Goal: Obtain resource: Download file/media

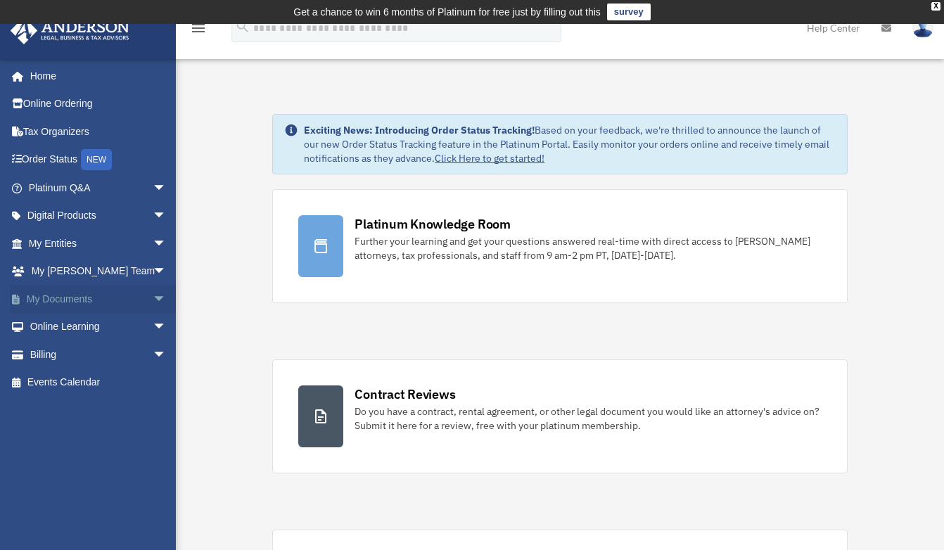
click at [153, 300] on span "arrow_drop_down" at bounding box center [167, 299] width 28 height 29
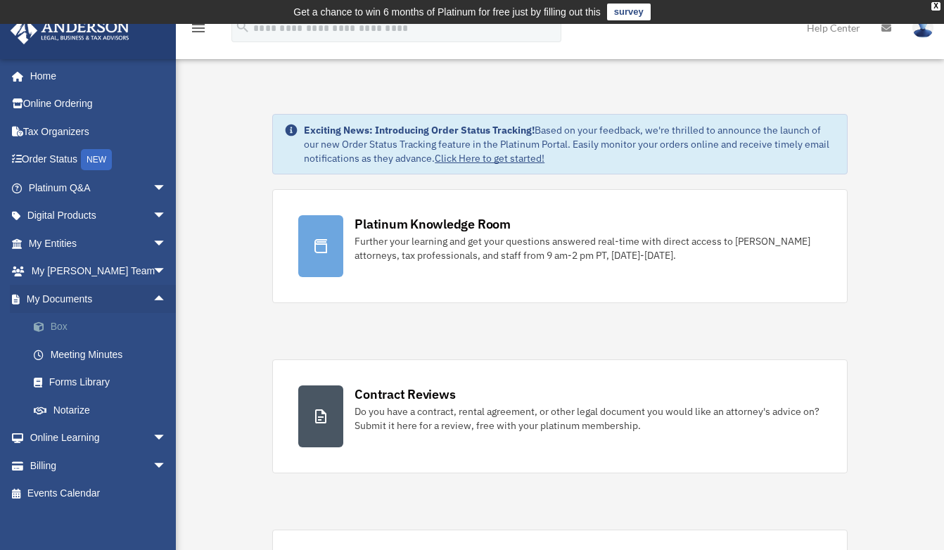
click at [52, 327] on link "Box" at bounding box center [104, 327] width 168 height 28
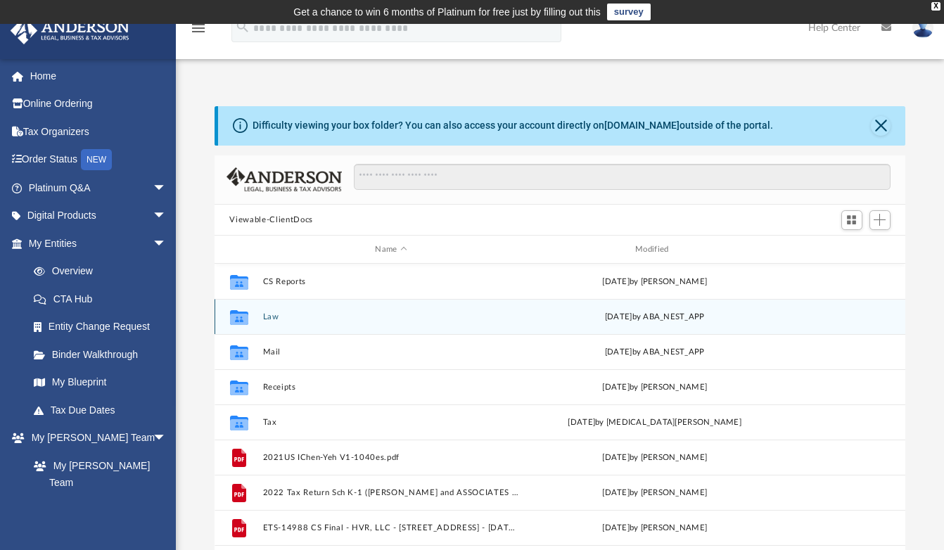
scroll to position [308, 679]
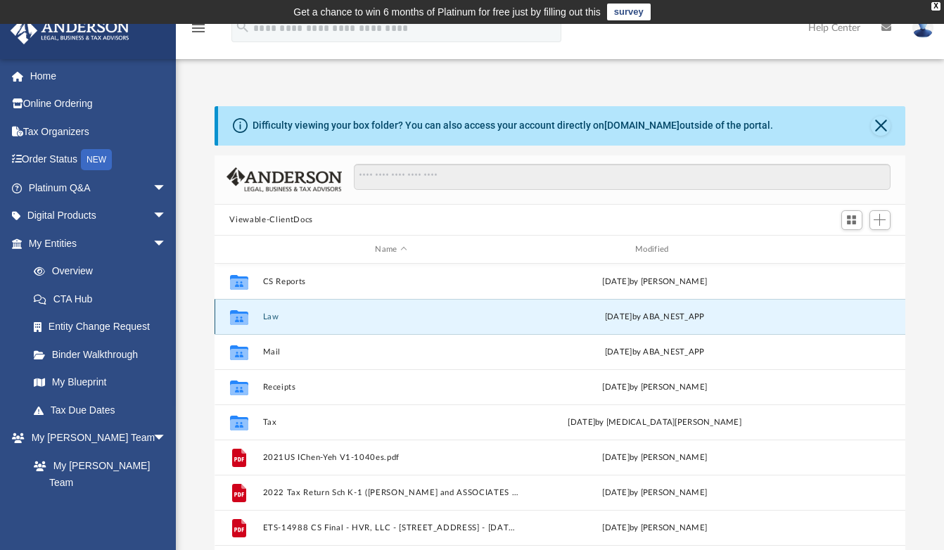
click at [291, 319] on button "Law" at bounding box center [391, 316] width 258 height 9
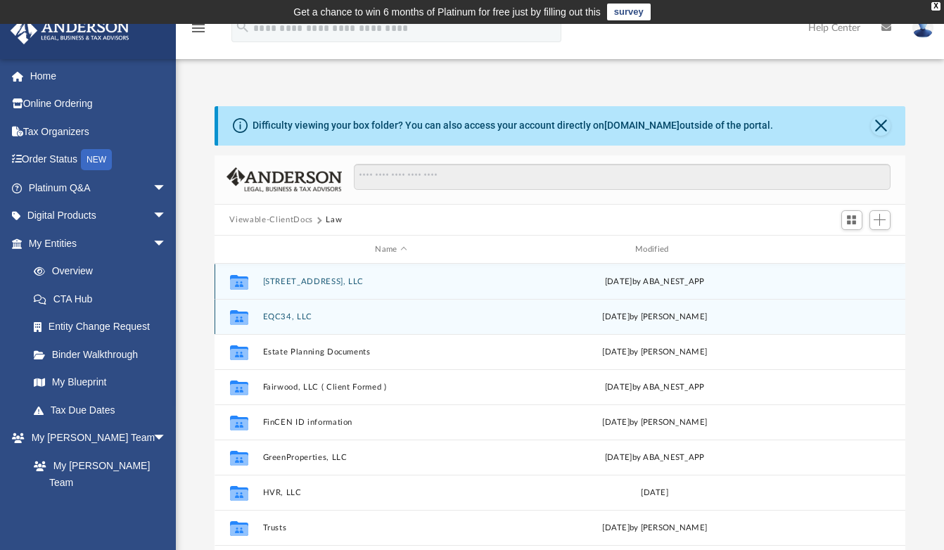
scroll to position [60, 0]
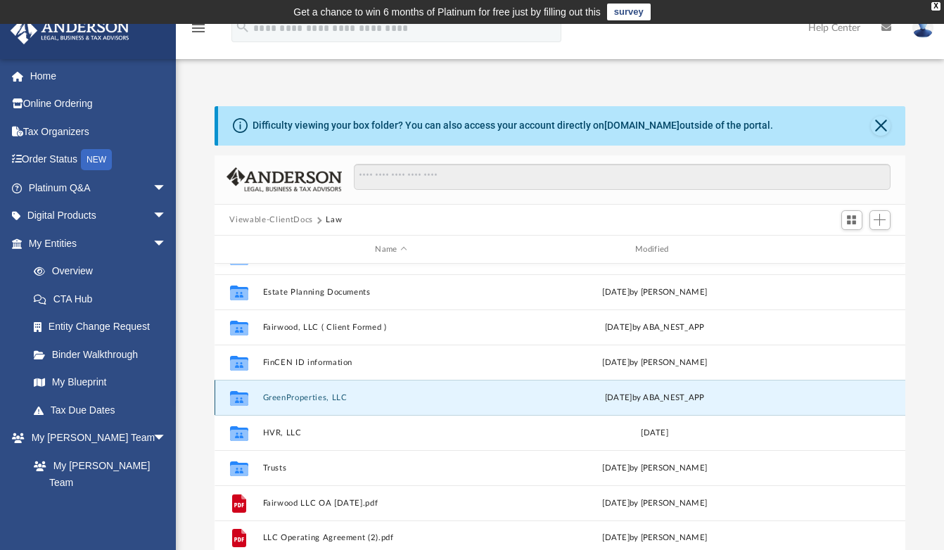
click at [341, 395] on button "GreenProperties, LLC" at bounding box center [391, 397] width 258 height 9
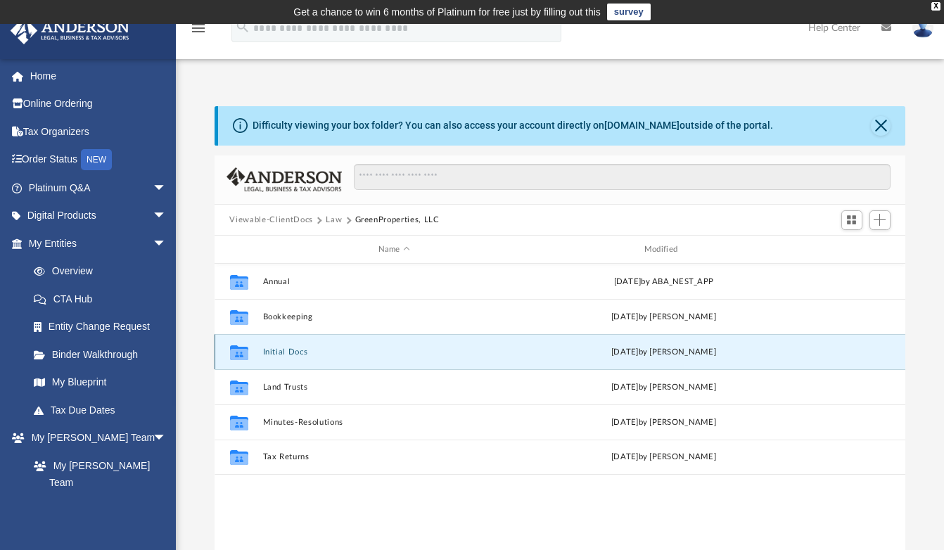
click at [310, 355] on button "Initial Docs" at bounding box center [393, 352] width 263 height 9
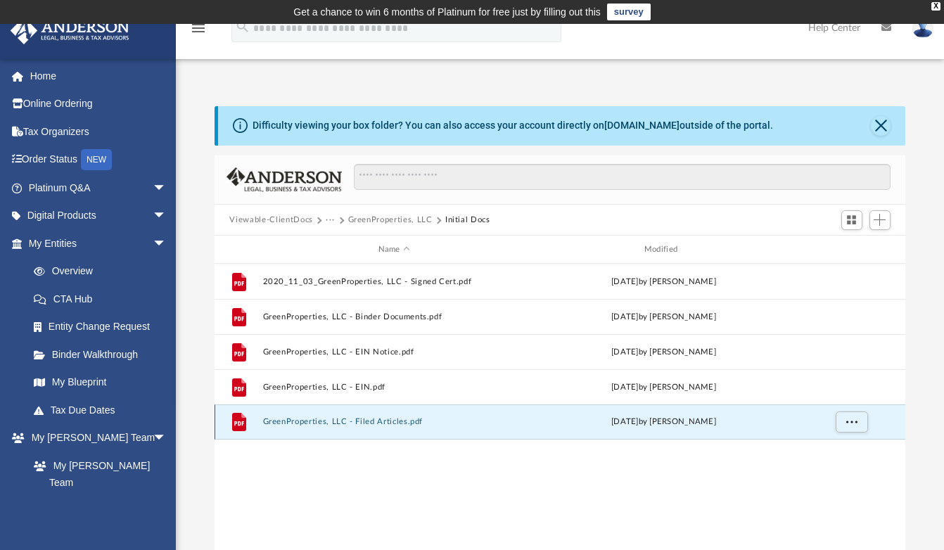
click at [357, 419] on button "GreenProperties, LLC - Filed Articles.pdf" at bounding box center [393, 422] width 263 height 9
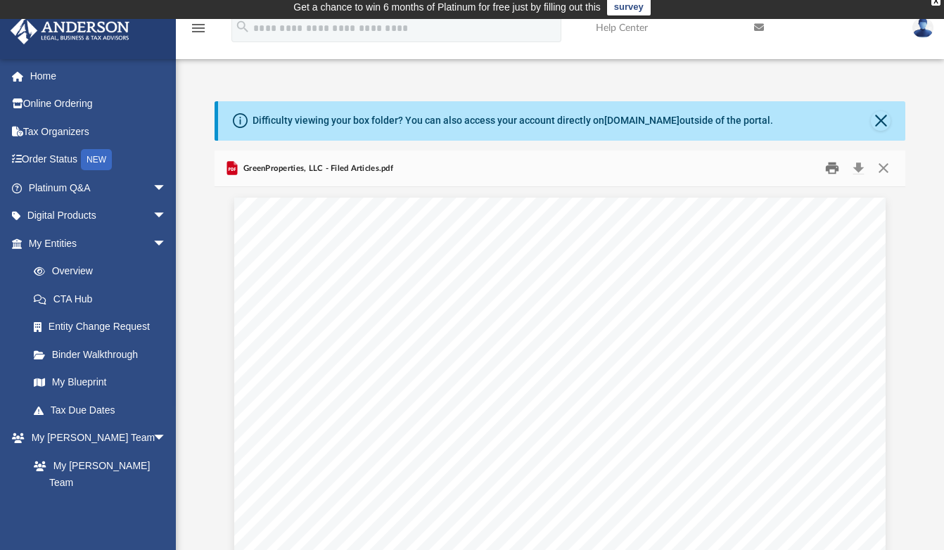
click at [832, 167] on button "Print" at bounding box center [832, 169] width 28 height 22
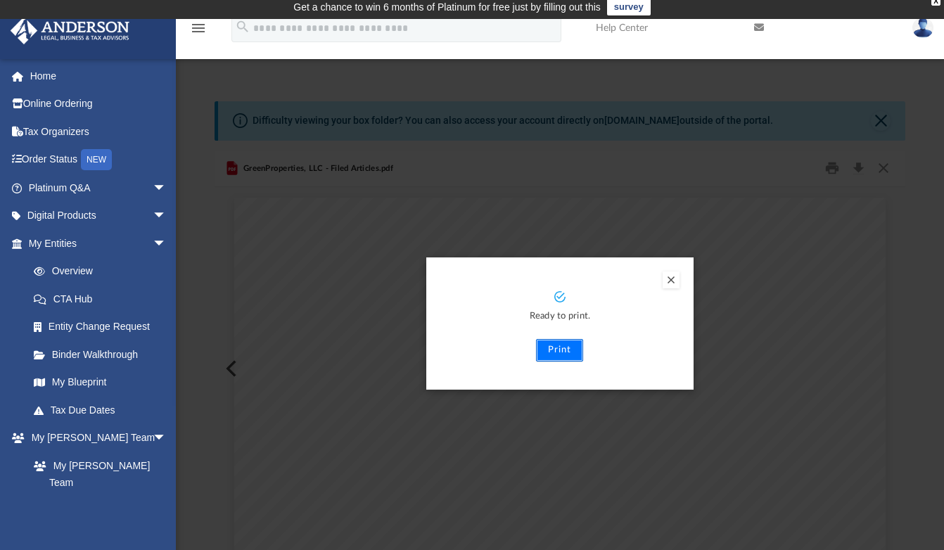
click at [553, 347] on button "Print" at bounding box center [559, 350] width 47 height 23
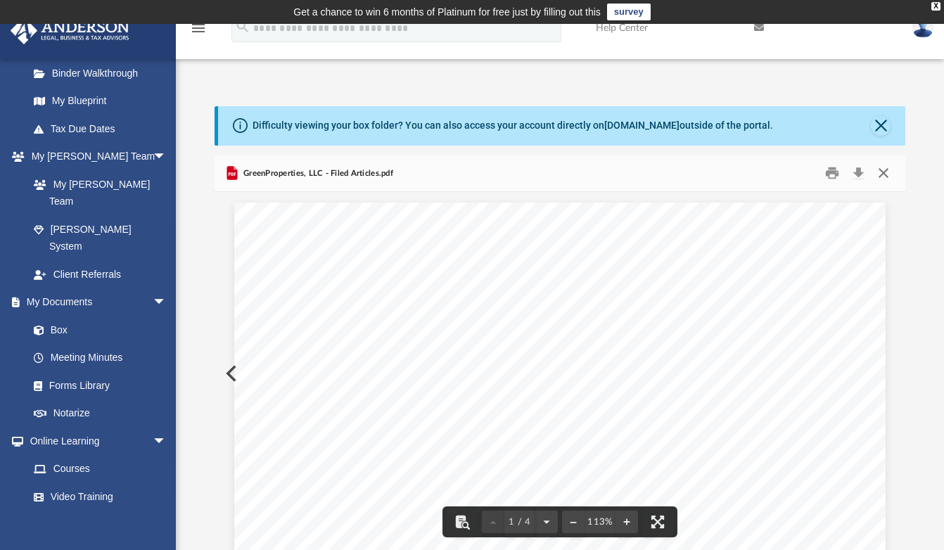
click at [889, 171] on button "Close" at bounding box center [883, 174] width 25 height 22
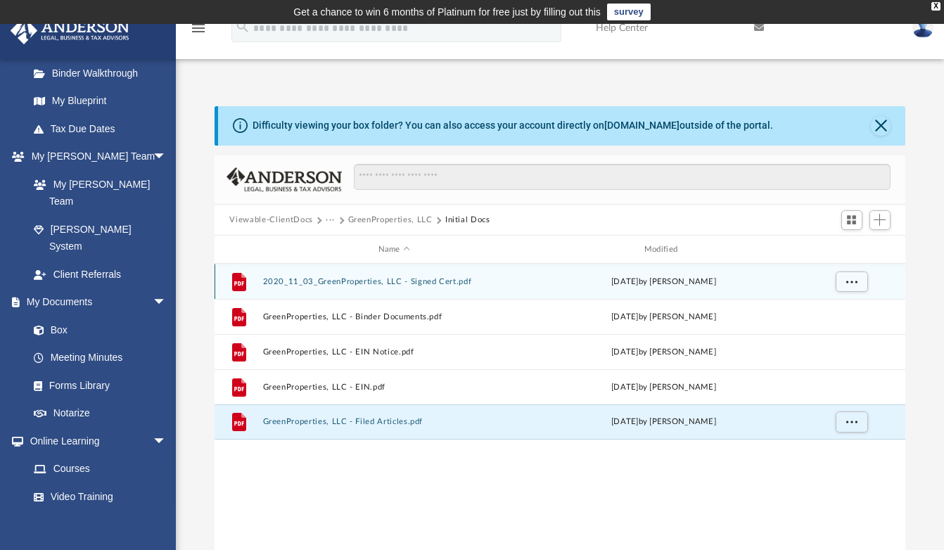
click at [426, 276] on div "File 2020_11_03_GreenProperties, LLC - Signed Cert.pdf Tue Nov 3 2020 by Ramona…" at bounding box center [561, 281] width 692 height 35
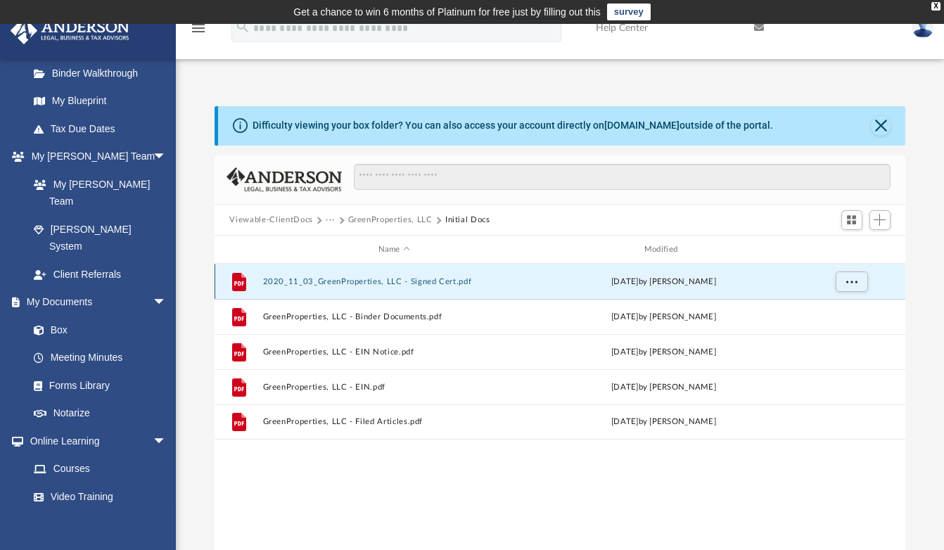
click at [426, 276] on div "File 2020_11_03_GreenProperties, LLC - Signed Cert.pdf Tue Nov 3 2020 by Ramona…" at bounding box center [561, 281] width 692 height 35
click at [439, 276] on div "File 2020_11_03_GreenProperties, LLC - Signed Cert.pdf Tue Nov 3 2020 by Ramona…" at bounding box center [561, 281] width 692 height 35
click at [442, 284] on button "2020_11_03_GreenProperties, LLC - Signed Cert.pdf" at bounding box center [393, 281] width 263 height 9
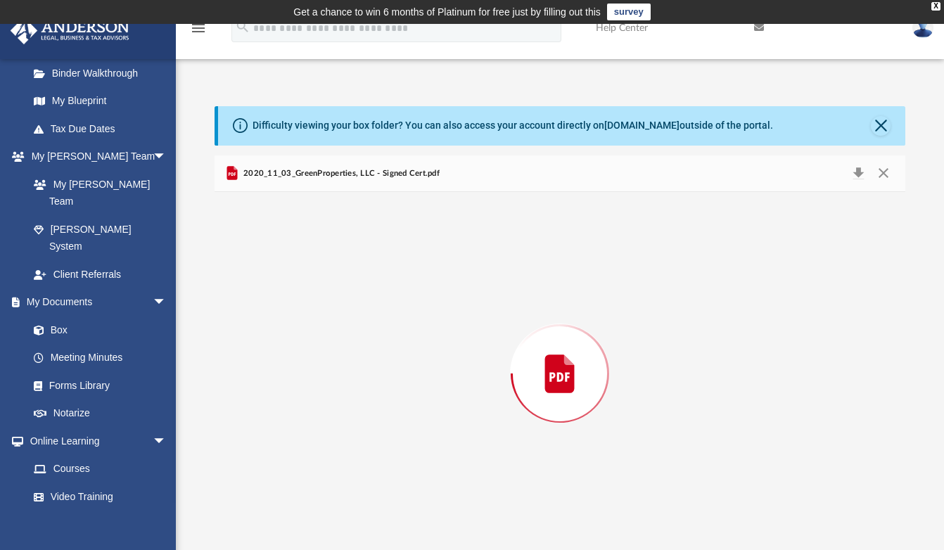
scroll to position [5, 0]
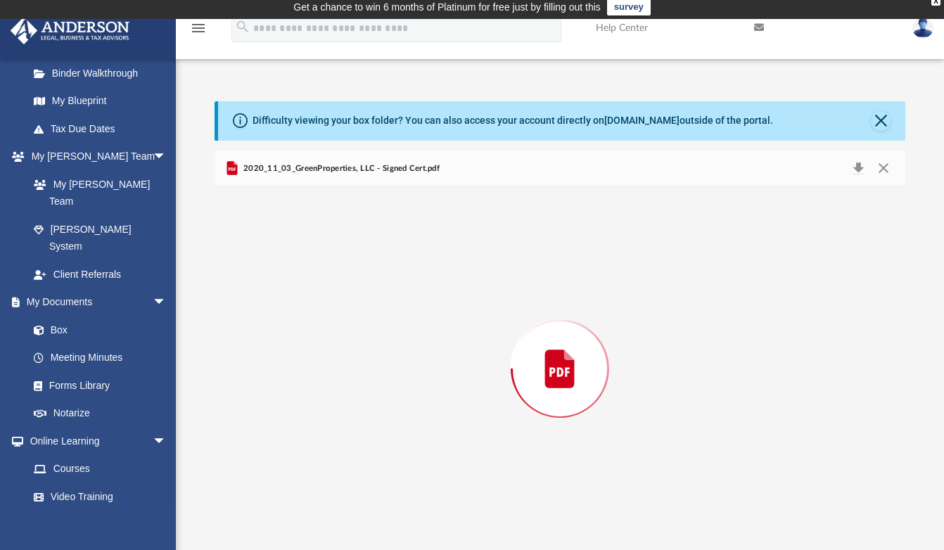
click at [442, 284] on div "Preview" at bounding box center [561, 368] width 692 height 363
click at [859, 172] on button "Download" at bounding box center [859, 169] width 25 height 22
click at [833, 175] on button "Print" at bounding box center [832, 169] width 28 height 22
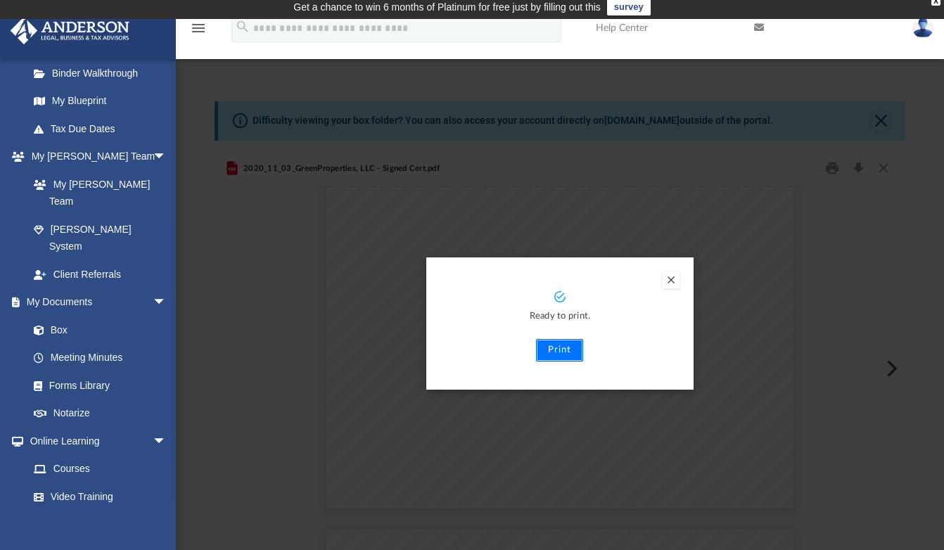
click at [569, 349] on button "Print" at bounding box center [559, 350] width 47 height 23
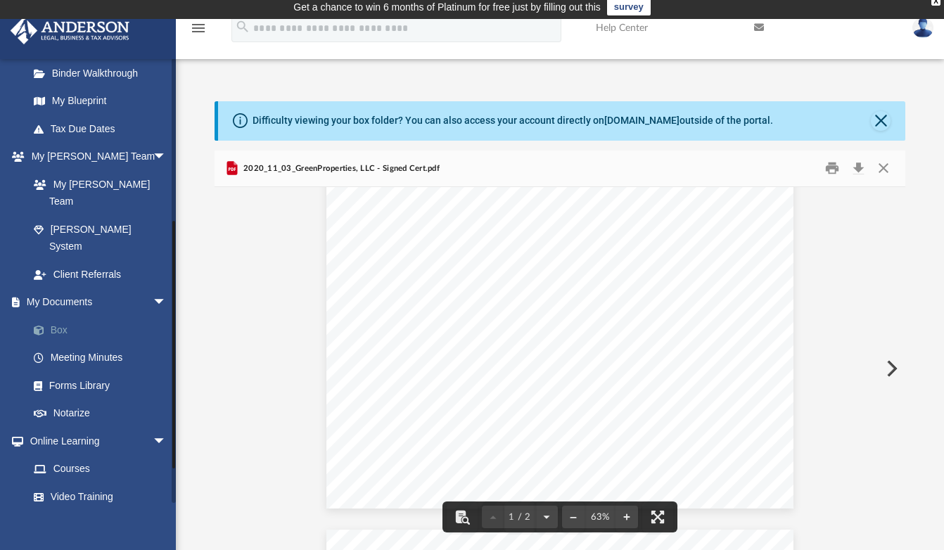
click at [53, 316] on link "Box" at bounding box center [104, 330] width 168 height 28
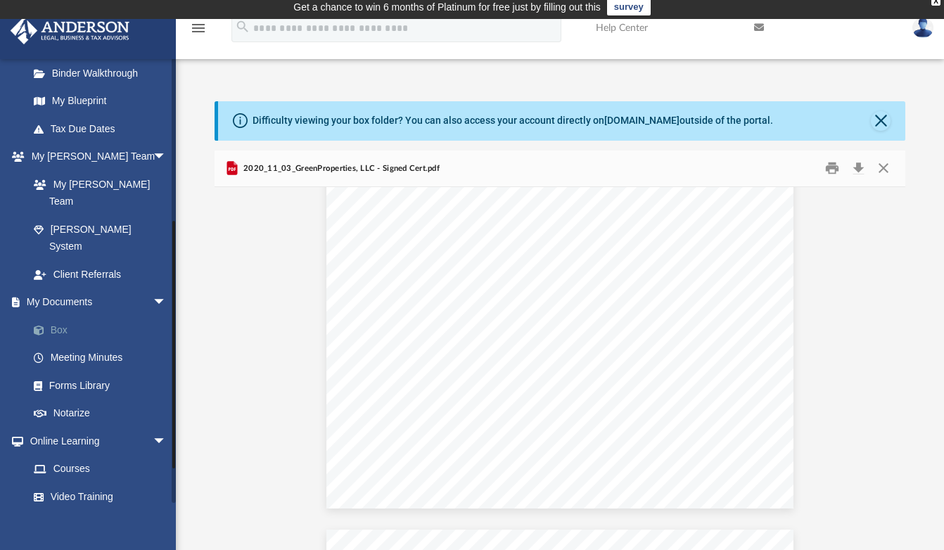
click at [69, 316] on link "Box" at bounding box center [104, 330] width 168 height 28
click at [75, 316] on link "Box" at bounding box center [104, 330] width 168 height 28
click at [58, 316] on link "Box" at bounding box center [104, 330] width 168 height 28
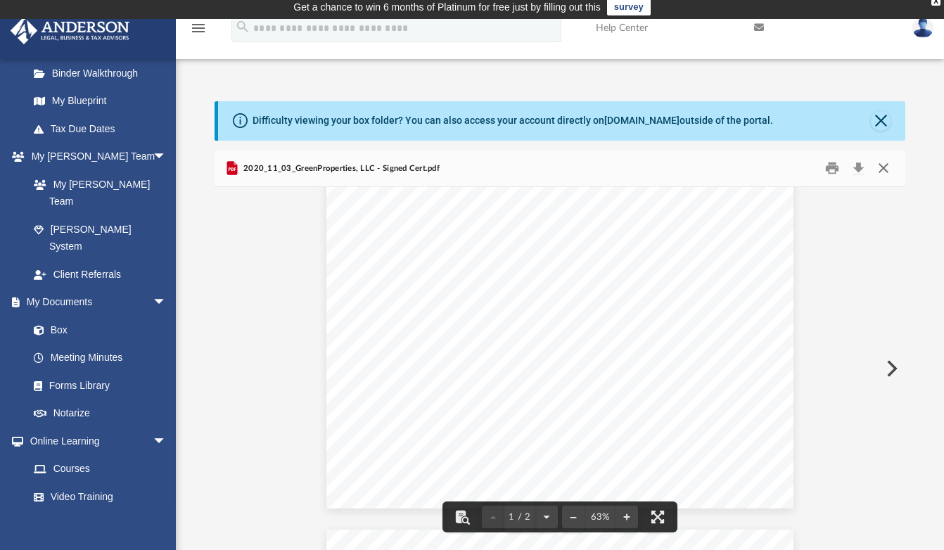
click at [887, 170] on button "Close" at bounding box center [883, 169] width 25 height 22
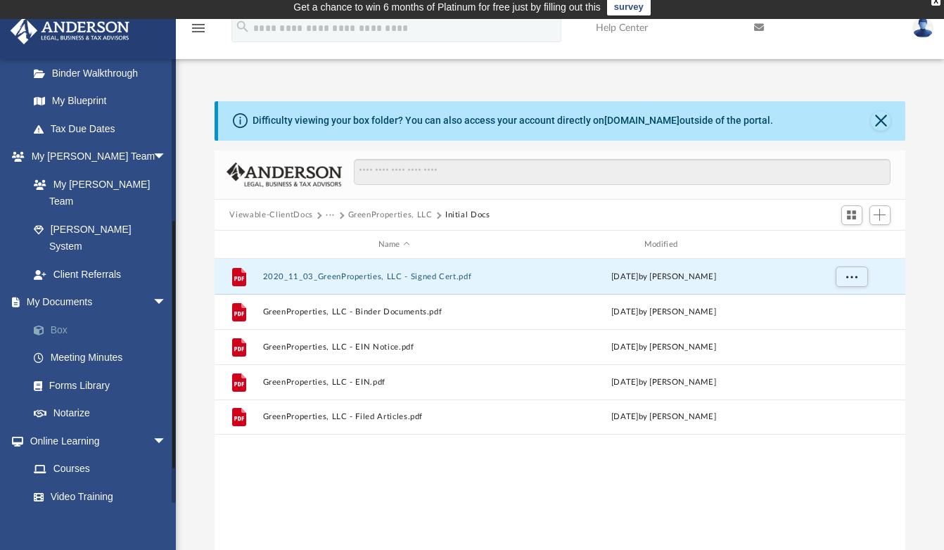
click at [48, 316] on link "Box" at bounding box center [104, 330] width 168 height 28
click at [880, 118] on button "Close" at bounding box center [881, 121] width 20 height 20
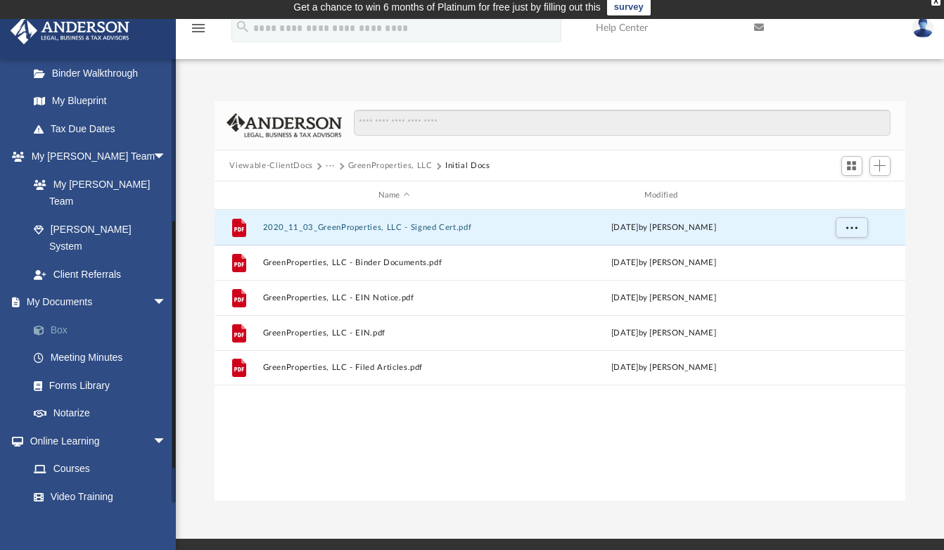
click at [59, 316] on link "Box" at bounding box center [104, 330] width 168 height 28
click at [95, 289] on link "My Documents arrow_drop_down" at bounding box center [99, 303] width 178 height 28
click at [153, 289] on span "arrow_drop_down" at bounding box center [167, 303] width 28 height 29
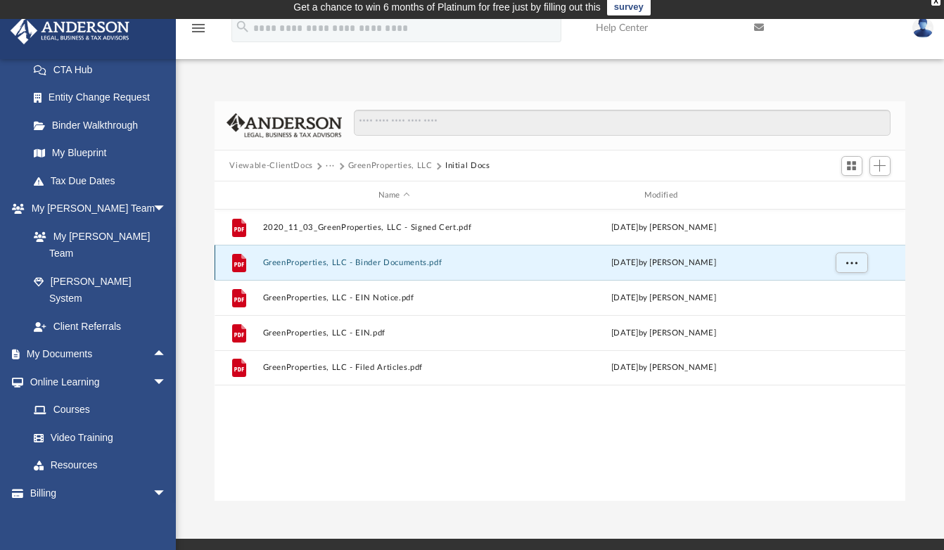
click at [380, 265] on button "GreenProperties, LLC - Binder Documents.pdf" at bounding box center [393, 262] width 263 height 9
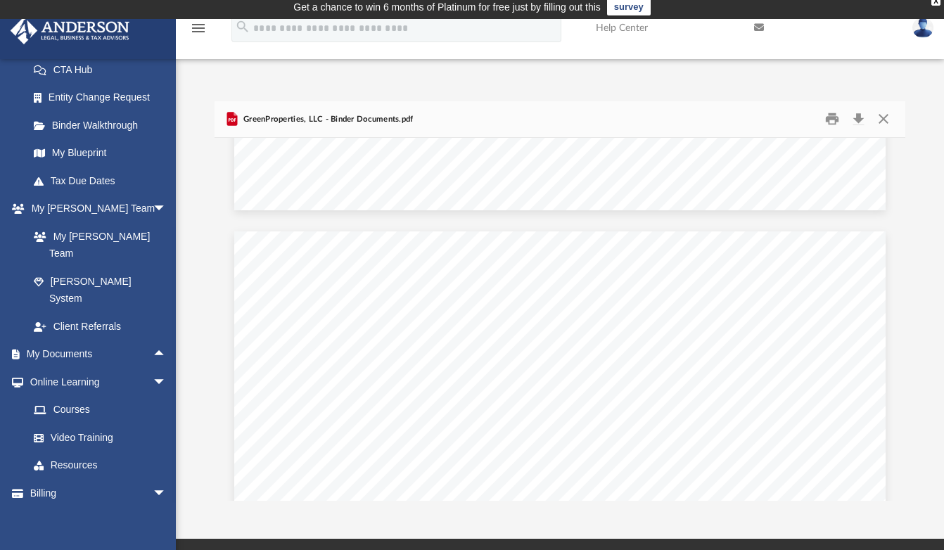
scroll to position [2600, 0]
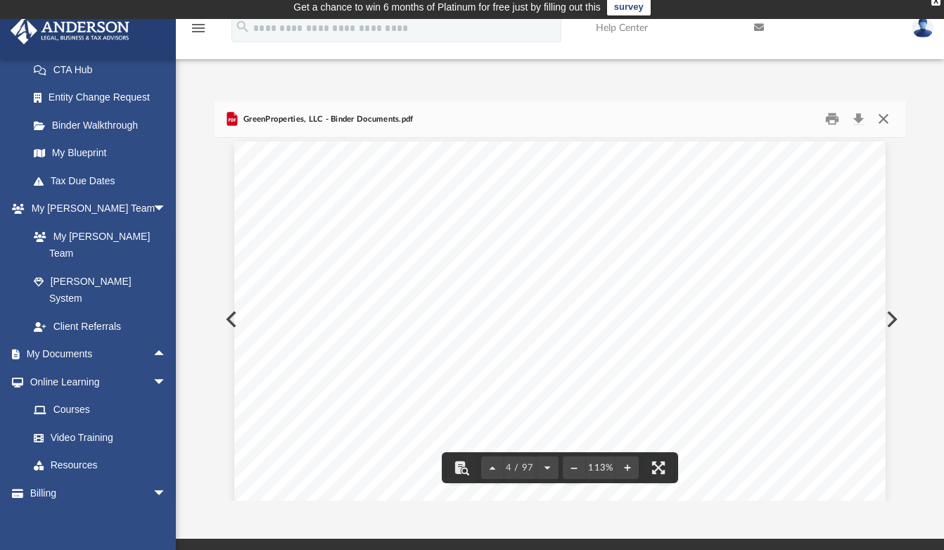
click at [882, 120] on button "Close" at bounding box center [883, 119] width 25 height 22
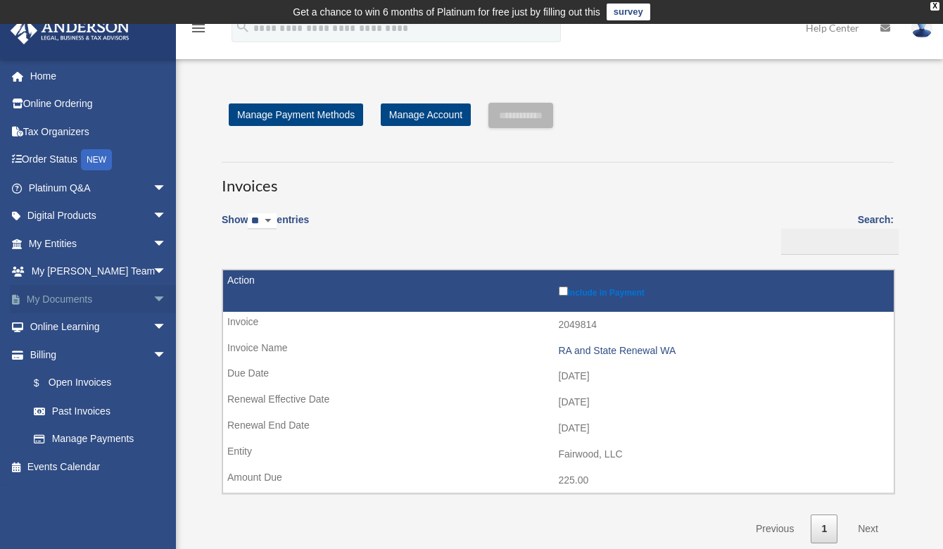
click at [153, 301] on span "arrow_drop_down" at bounding box center [167, 299] width 28 height 29
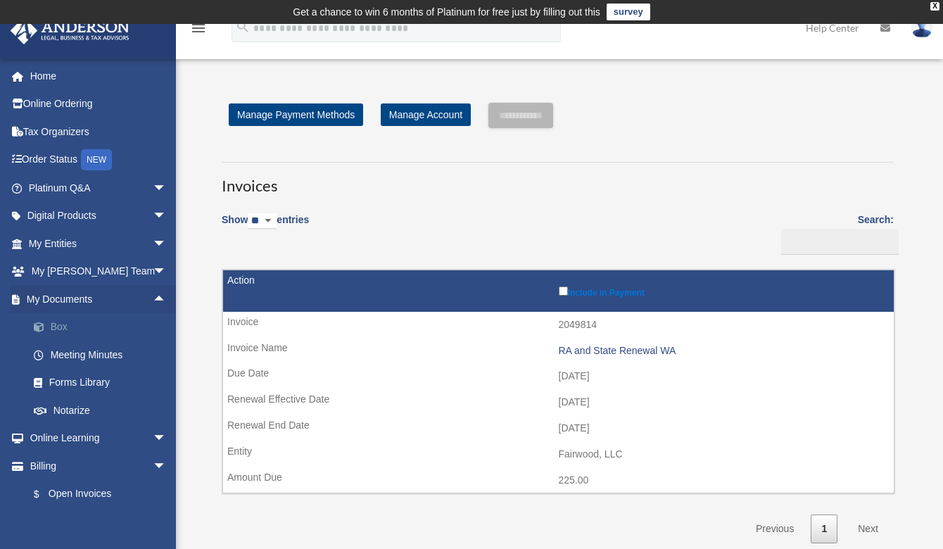
click at [90, 327] on link "Box" at bounding box center [104, 327] width 168 height 28
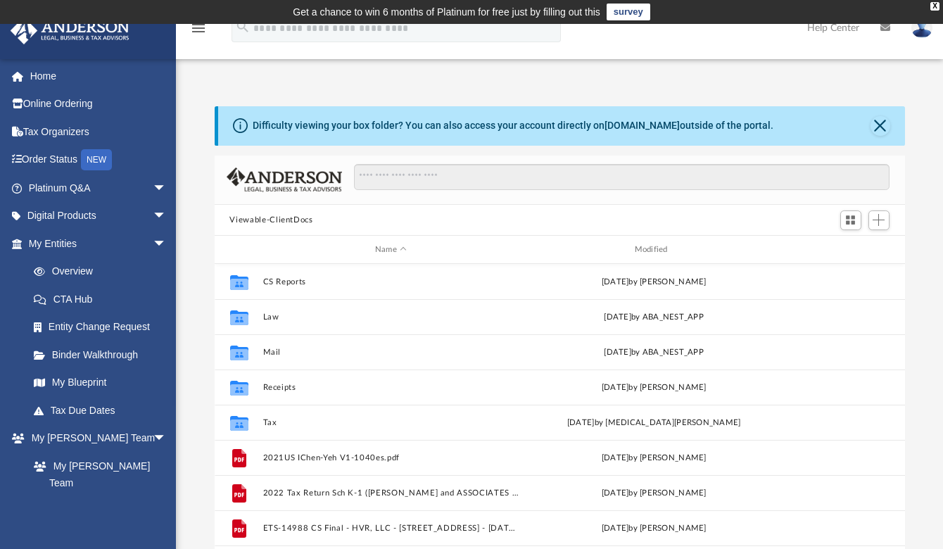
scroll to position [308, 678]
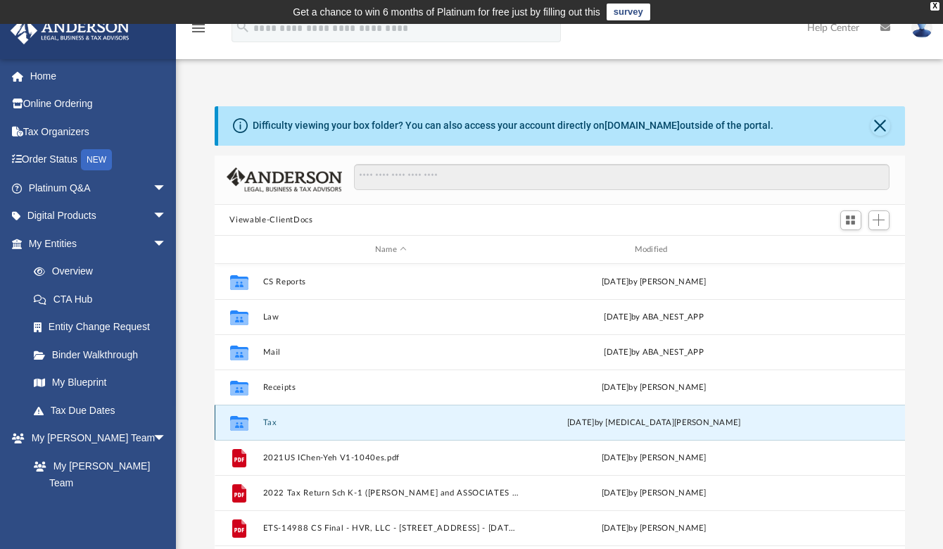
click at [273, 426] on button "Tax" at bounding box center [390, 422] width 257 height 9
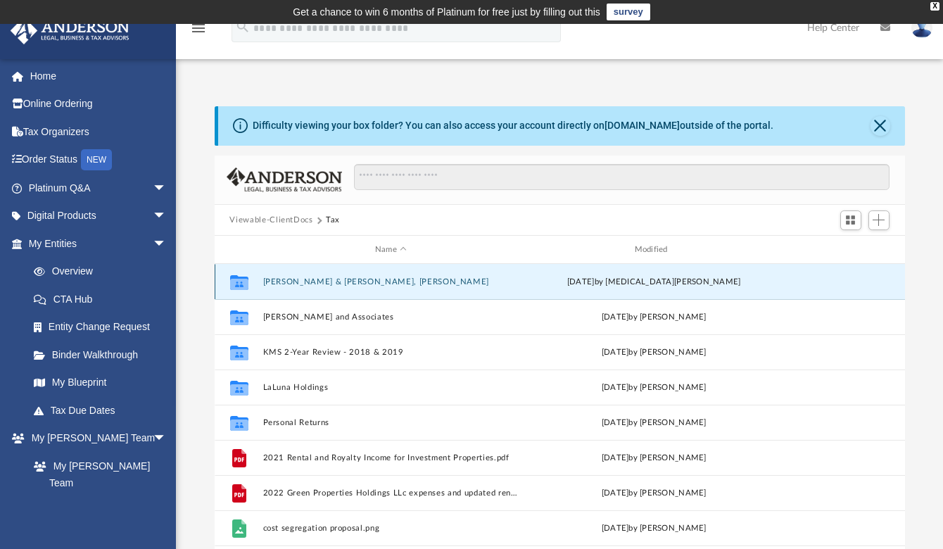
click at [394, 277] on button "[PERSON_NAME] & [PERSON_NAME], [PERSON_NAME]" at bounding box center [390, 281] width 257 height 9
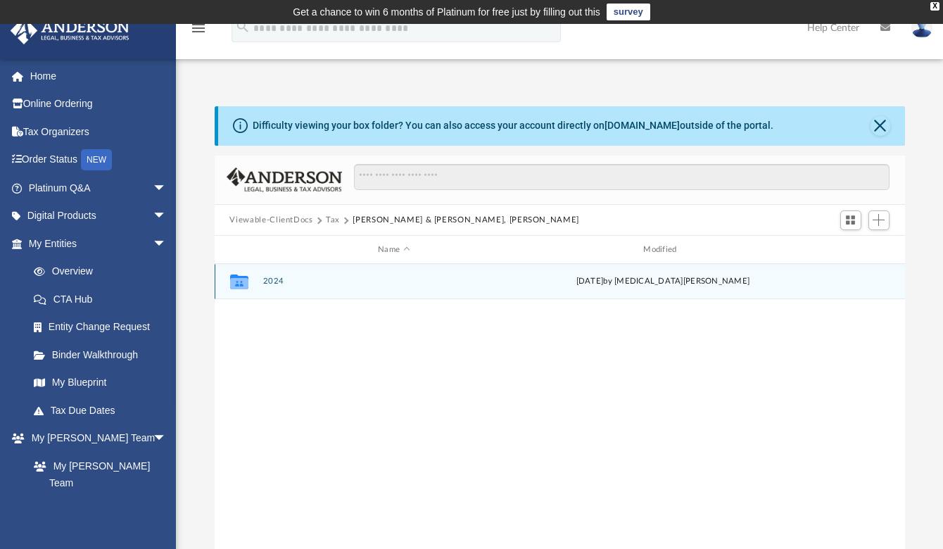
click at [286, 288] on div "Collaborated Folder 2024 [DATE] by [MEDICAL_DATA][PERSON_NAME]" at bounding box center [560, 281] width 690 height 35
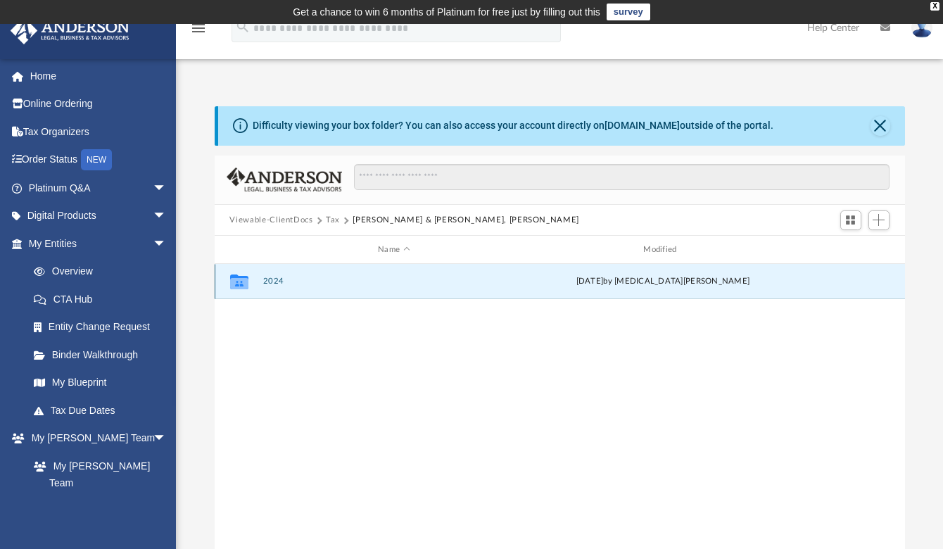
click at [286, 288] on div "Collaborated Folder 2024 [DATE] by [MEDICAL_DATA][PERSON_NAME]" at bounding box center [560, 281] width 690 height 35
click at [292, 284] on button "2024" at bounding box center [393, 281] width 262 height 9
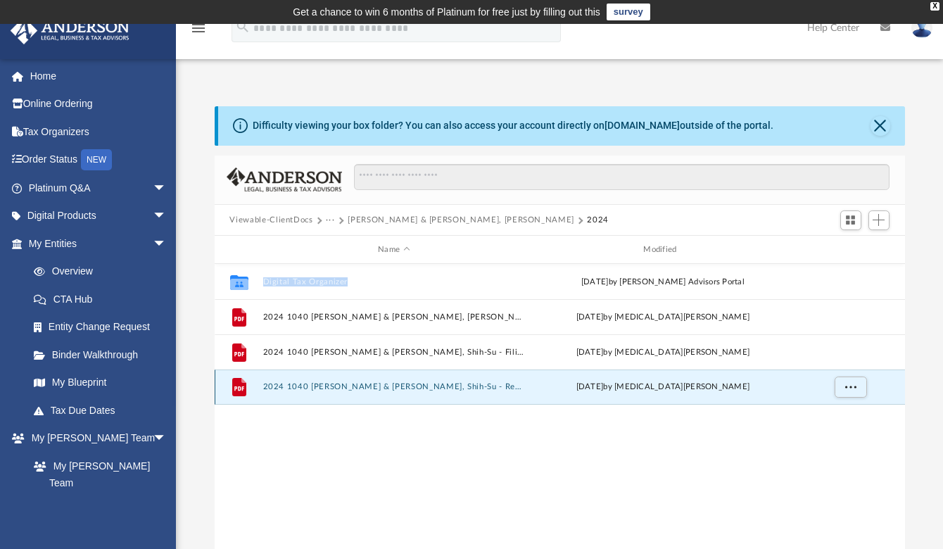
click at [389, 383] on button "2024 1040 [PERSON_NAME] & [PERSON_NAME], Shih-Su - Review Copy.pdf" at bounding box center [393, 387] width 262 height 9
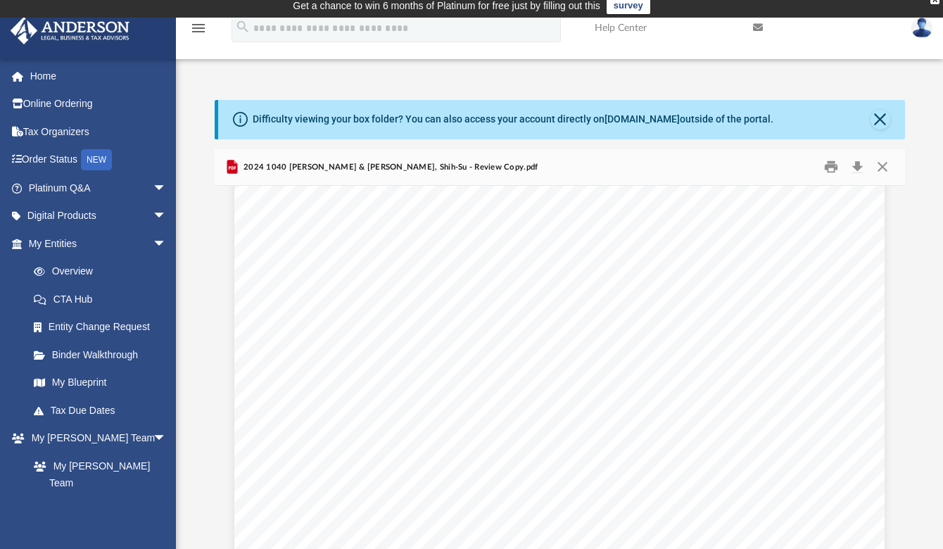
scroll to position [18436, 0]
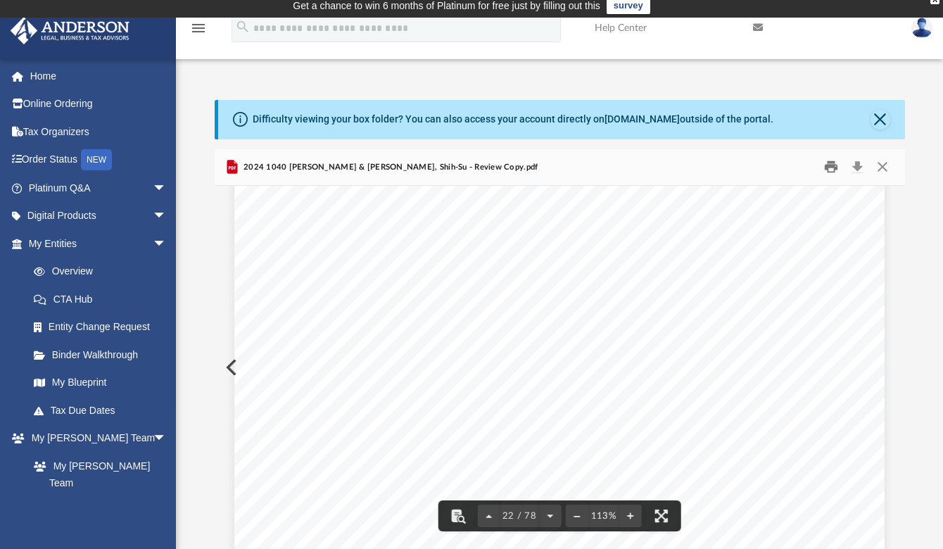
click at [830, 163] on button "Print" at bounding box center [831, 167] width 28 height 22
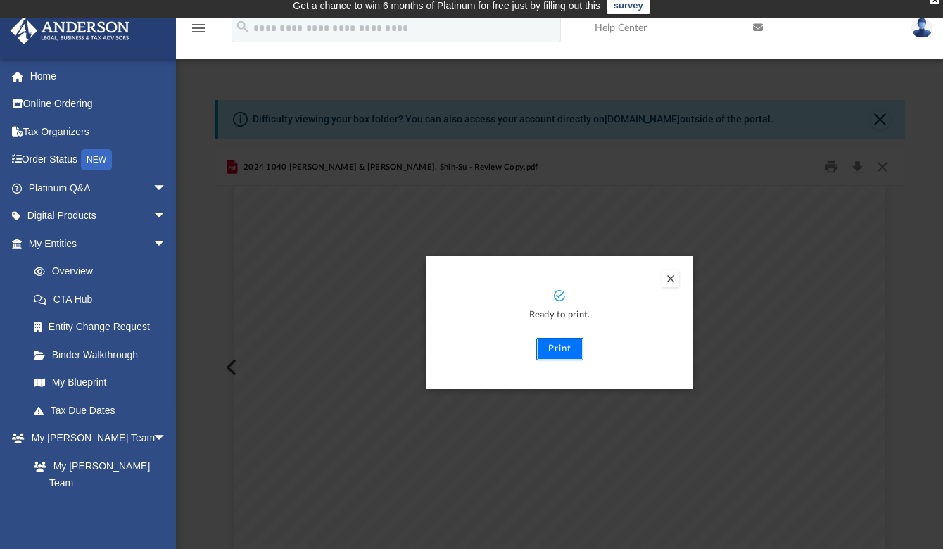
click at [565, 352] on button "Print" at bounding box center [559, 349] width 47 height 23
